Goal: Navigation & Orientation: Find specific page/section

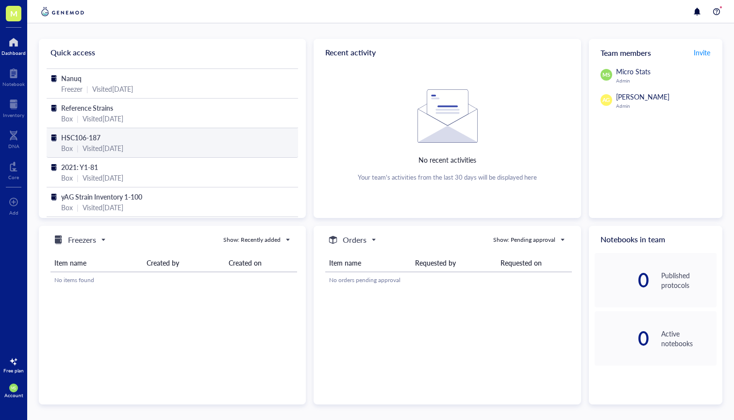
scroll to position [27, 0]
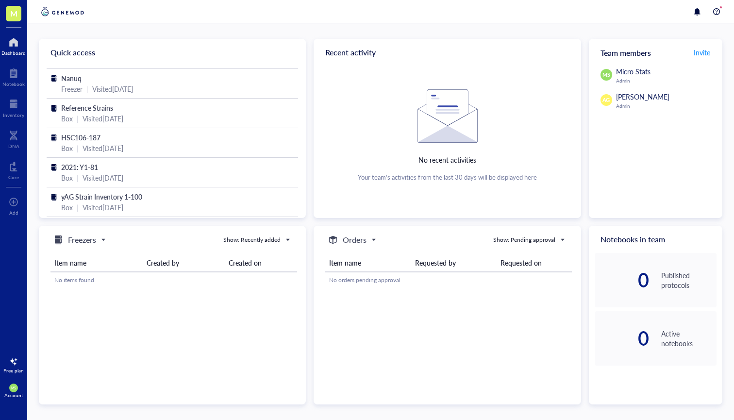
click at [5, 41] on div at bounding box center [13, 42] width 24 height 16
click at [10, 57] on div "Dashboard" at bounding box center [13, 45] width 27 height 27
click at [14, 76] on div at bounding box center [13, 74] width 22 height 16
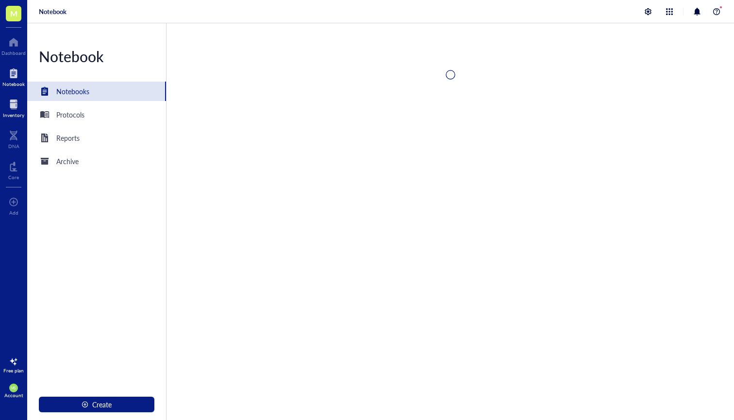
click at [15, 120] on div "Inventory" at bounding box center [13, 107] width 27 height 27
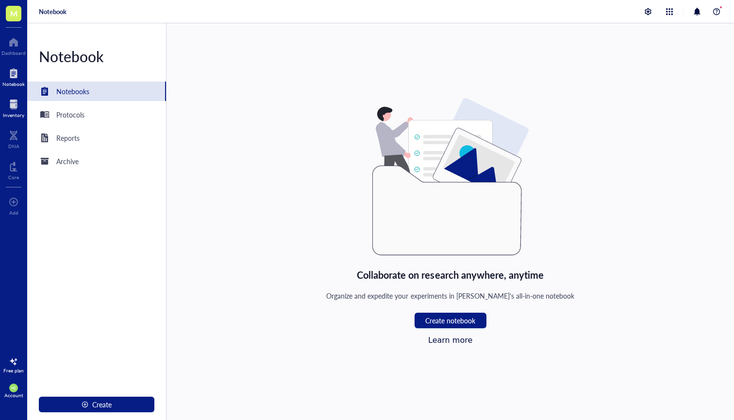
click at [14, 115] on div "Inventory" at bounding box center [13, 115] width 21 height 6
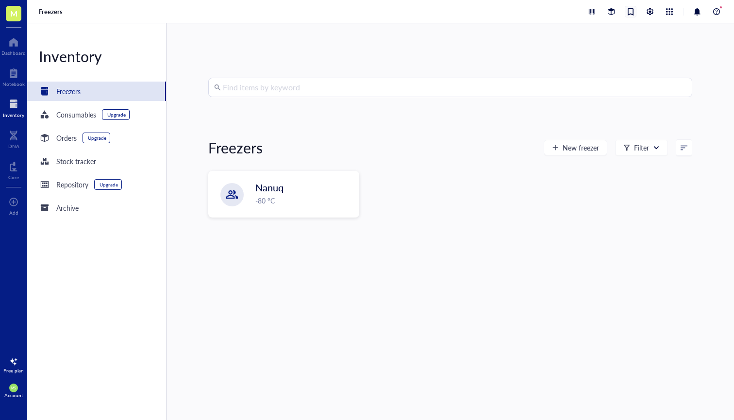
click at [630, 17] on div at bounding box center [631, 11] width 11 height 11
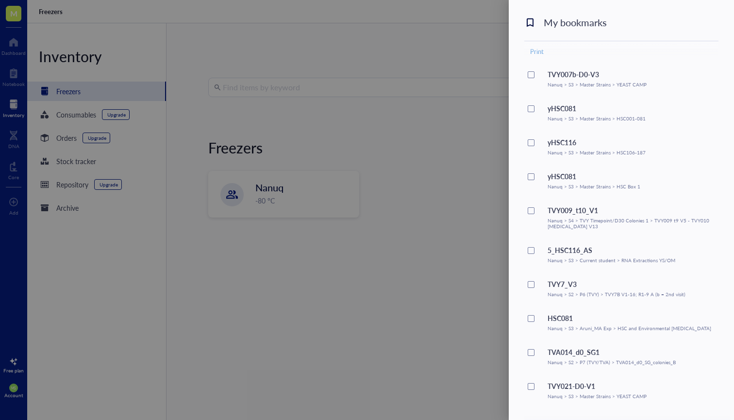
scroll to position [11, 0]
click at [615, 360] on div "Nanuq > S2 > P7 (TVY/TVA) > TVA014_d0_SG_colonies_B" at bounding box center [612, 362] width 128 height 6
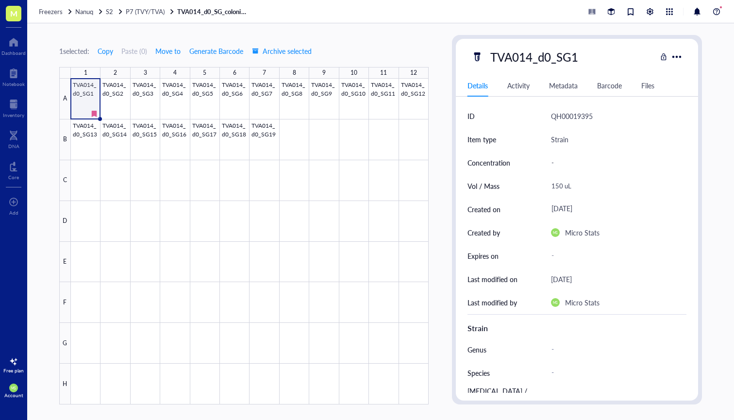
click at [94, 95] on div at bounding box center [250, 242] width 358 height 326
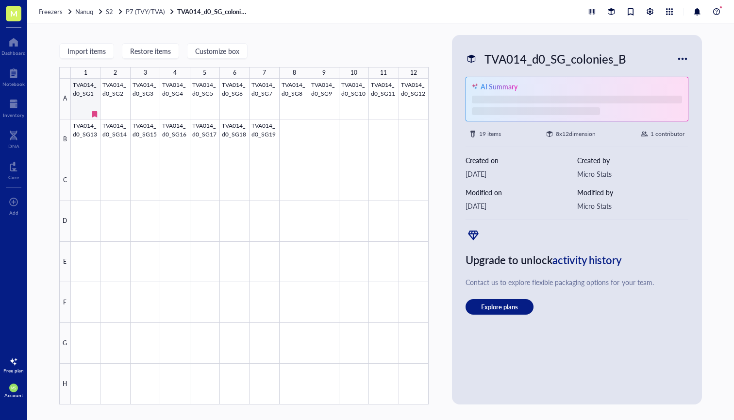
click at [88, 88] on div at bounding box center [250, 242] width 358 height 326
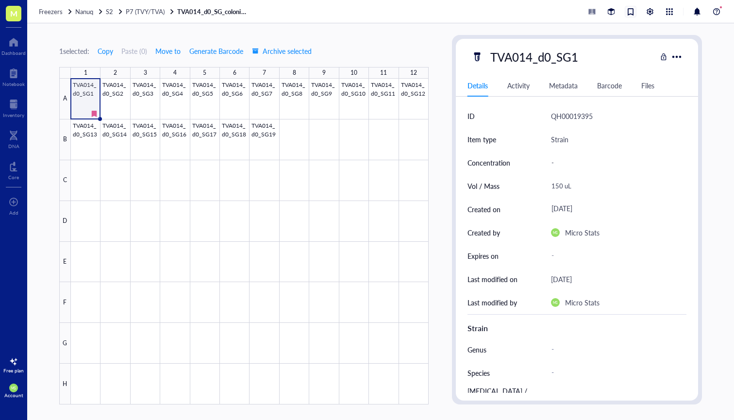
click at [631, 10] on div at bounding box center [631, 11] width 11 height 11
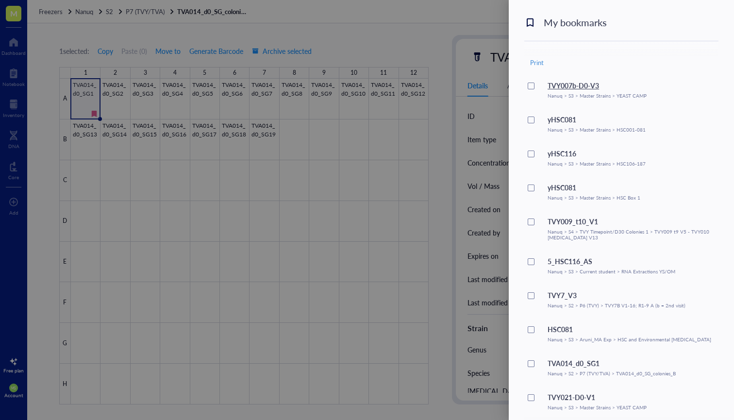
click at [577, 85] on div "TVY007b-D0-V3" at bounding box center [597, 85] width 99 height 11
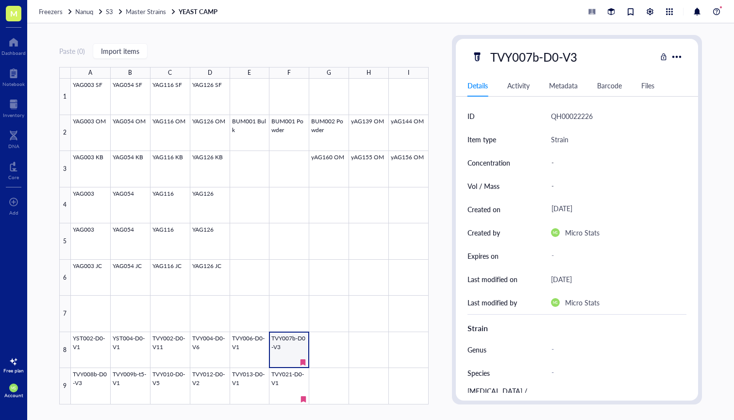
click at [287, 353] on div at bounding box center [250, 242] width 358 height 326
click at [636, 13] on div at bounding box center [654, 12] width 136 height 12
click at [634, 13] on div at bounding box center [631, 11] width 11 height 11
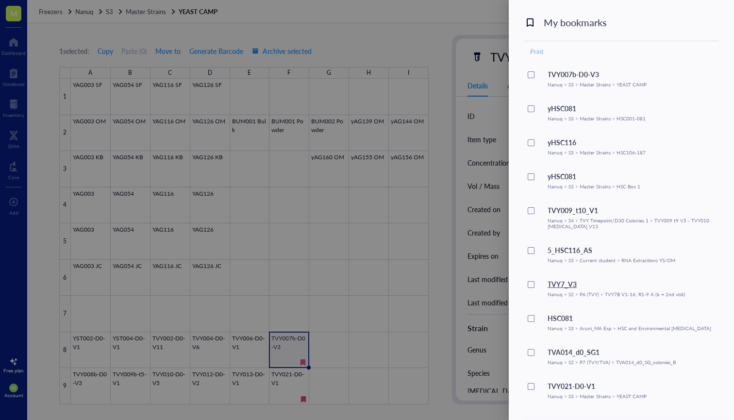
scroll to position [11, 0]
click at [610, 359] on div "Nanuq > S2 > P7 (TVY/TVA) > TVA014_d0_SG_colonies_B" at bounding box center [612, 362] width 128 height 6
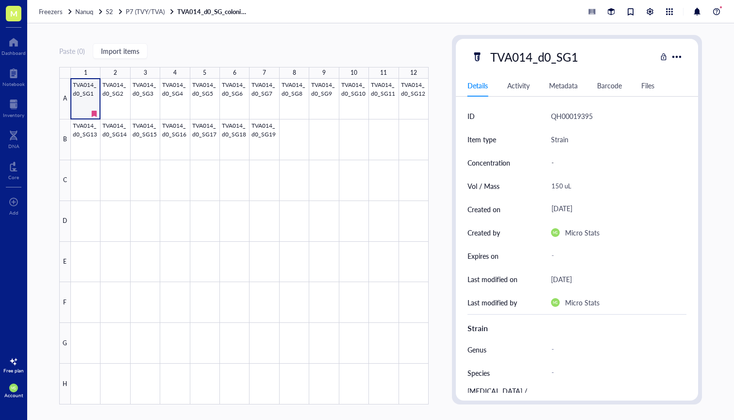
click at [92, 92] on div at bounding box center [250, 242] width 358 height 326
